Goal: Information Seeking & Learning: Learn about a topic

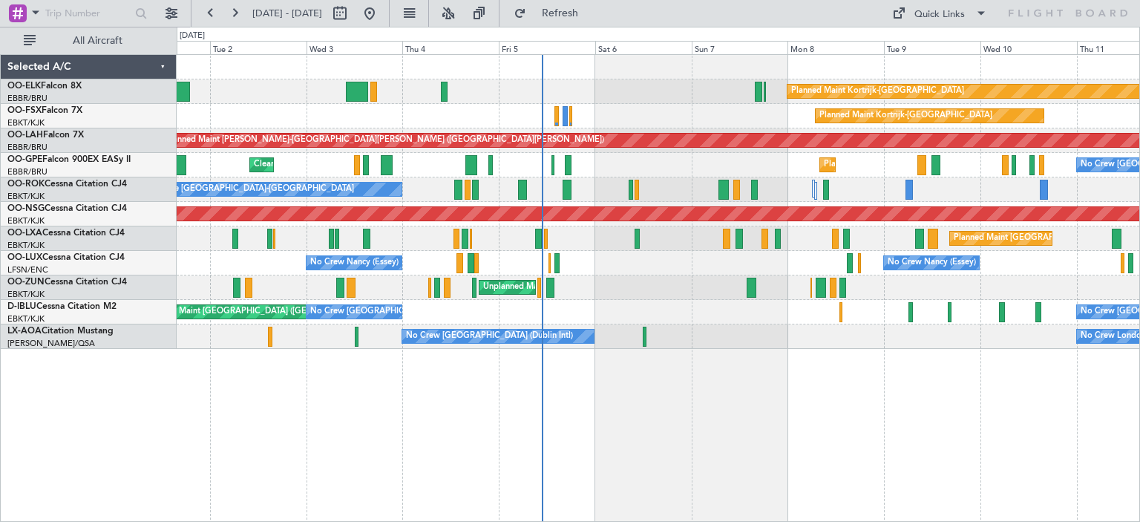
click at [677, 173] on div "Planned Maint Kortrijk-Wevelgem Planned Maint Kortrijk-Wevelgem Planned Maint A…" at bounding box center [658, 202] width 963 height 294
click at [460, 20] on button at bounding box center [448, 13] width 24 height 24
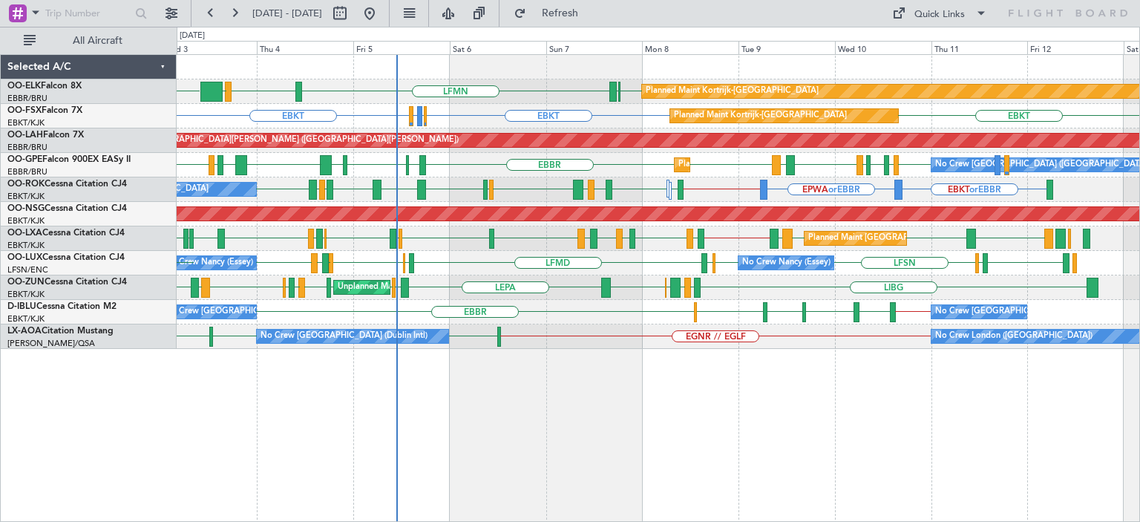
click at [525, 267] on div "No Crew Nancy (Essey) No Crew Nancy (Essey) LFMD ELLX LFSN EBKT LFMD LFSN EBKT …" at bounding box center [658, 263] width 963 height 24
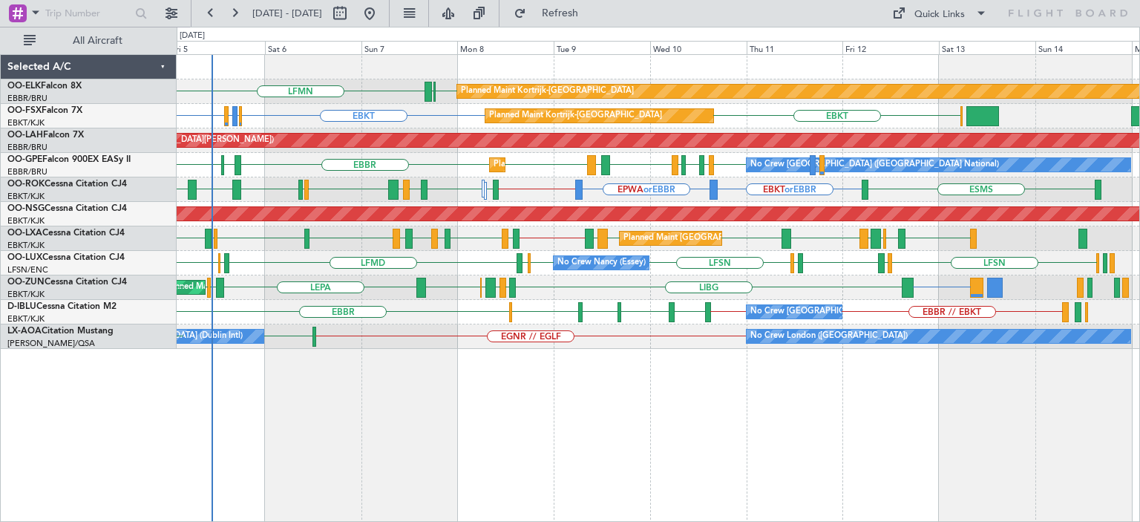
click at [531, 240] on div "LFMN EBKT EBBR Planned Maint Kortrijk-Wevelgem LIML EBBR GOBD EBKT EBKT EBMB or…" at bounding box center [658, 202] width 963 height 294
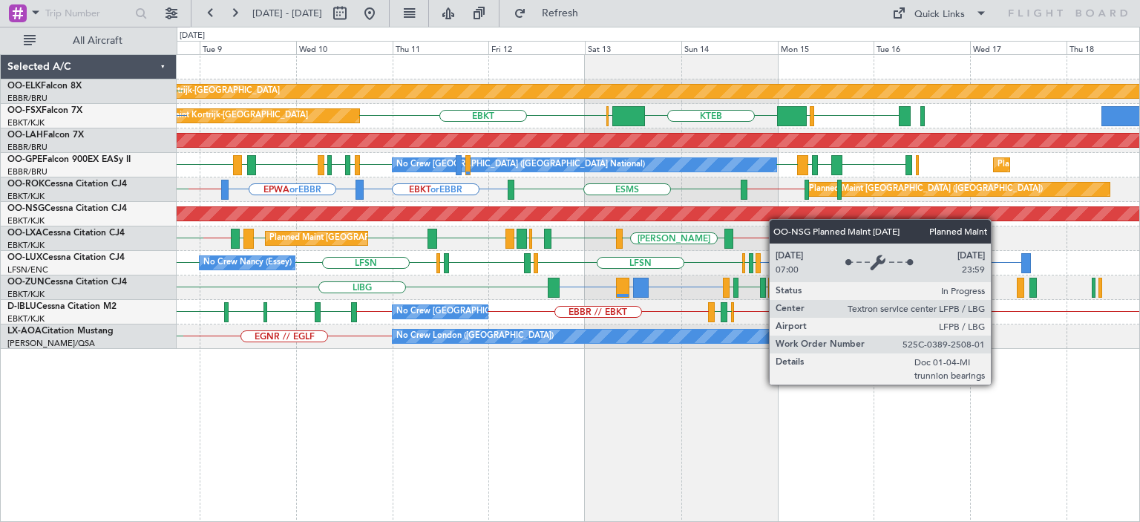
click at [738, 217] on div "Planned Maint Kortrijk-Wevelgem EBBR EBKT LFMN Planned Maint Kortrijk-Wevelgem …" at bounding box center [658, 202] width 963 height 294
